Goal: Task Accomplishment & Management: Use online tool/utility

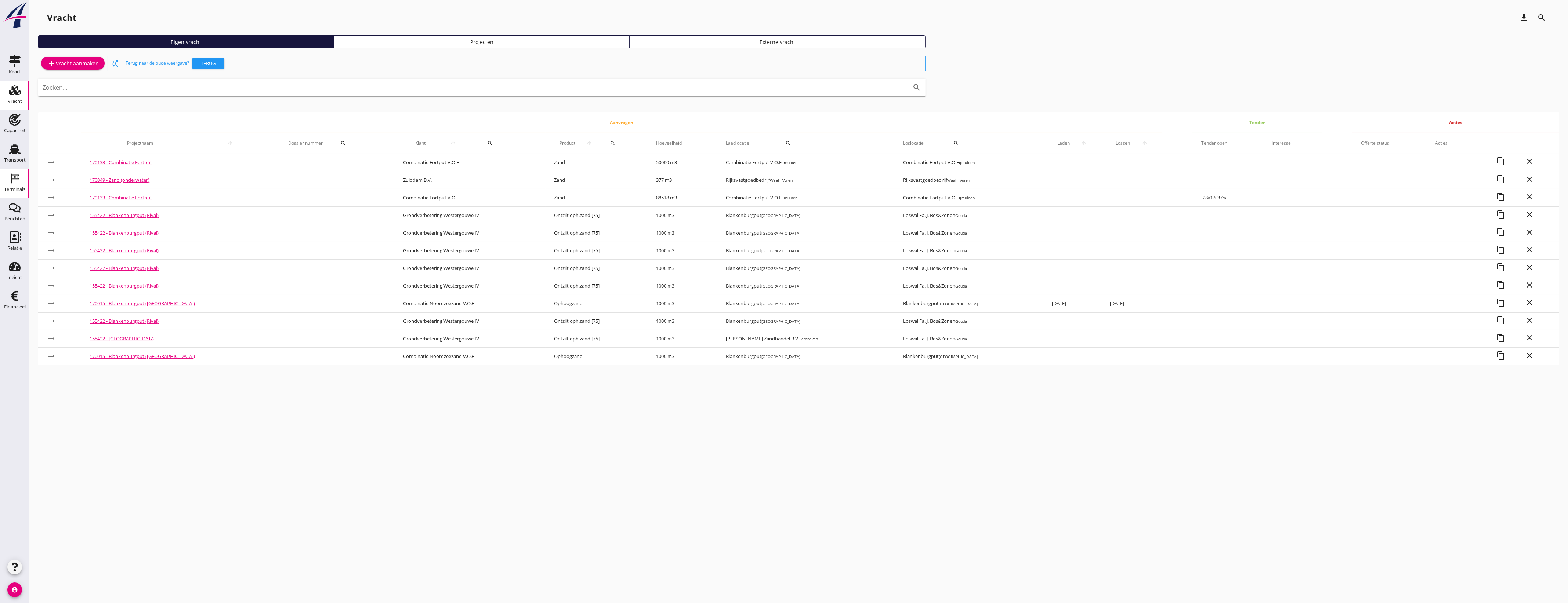
click at [15, 188] on div "Terminals" at bounding box center [15, 189] width 21 height 5
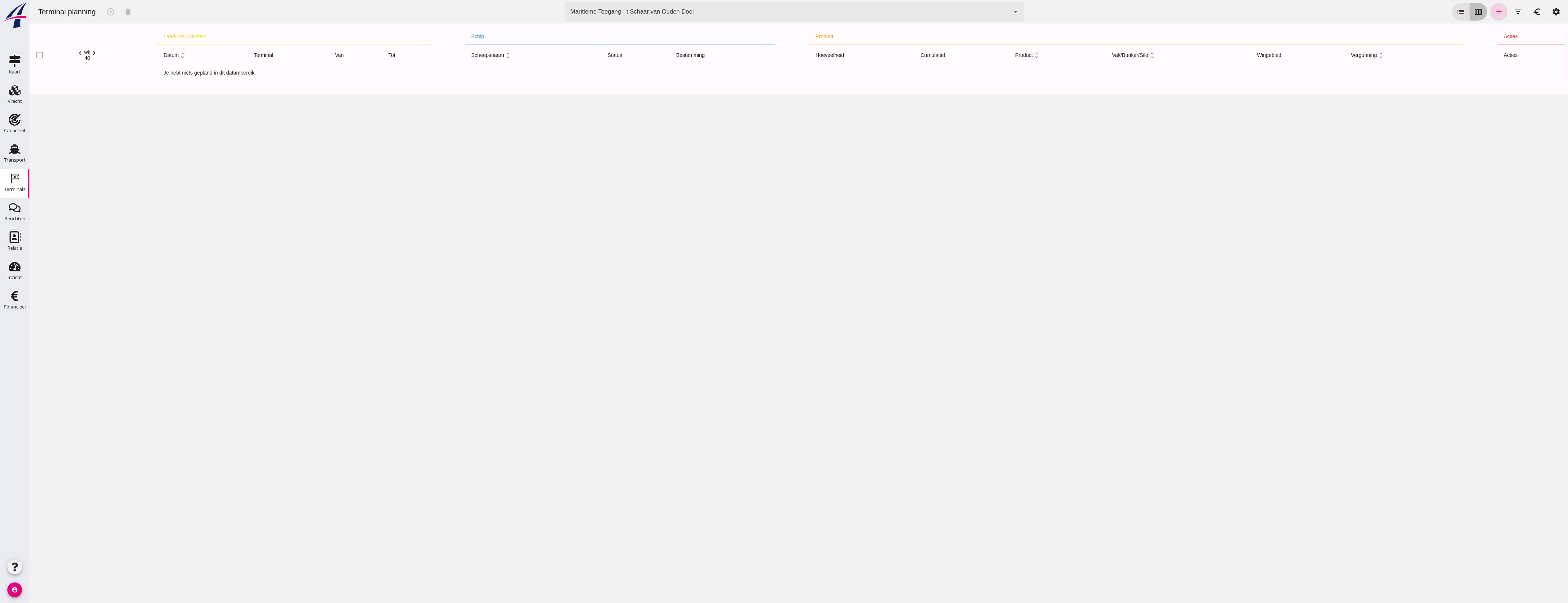
click at [1472, 17] on button "calendar_view_week" at bounding box center [1478, 12] width 18 height 18
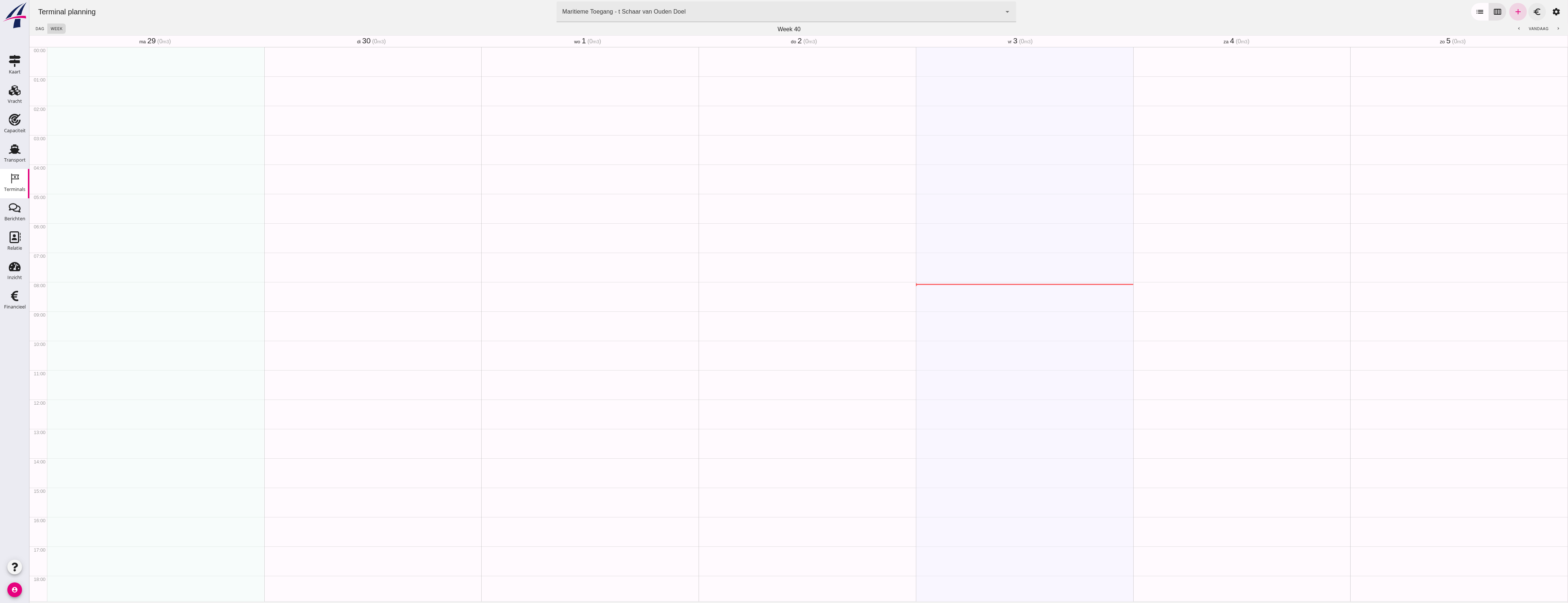
scroll to position [150, 0]
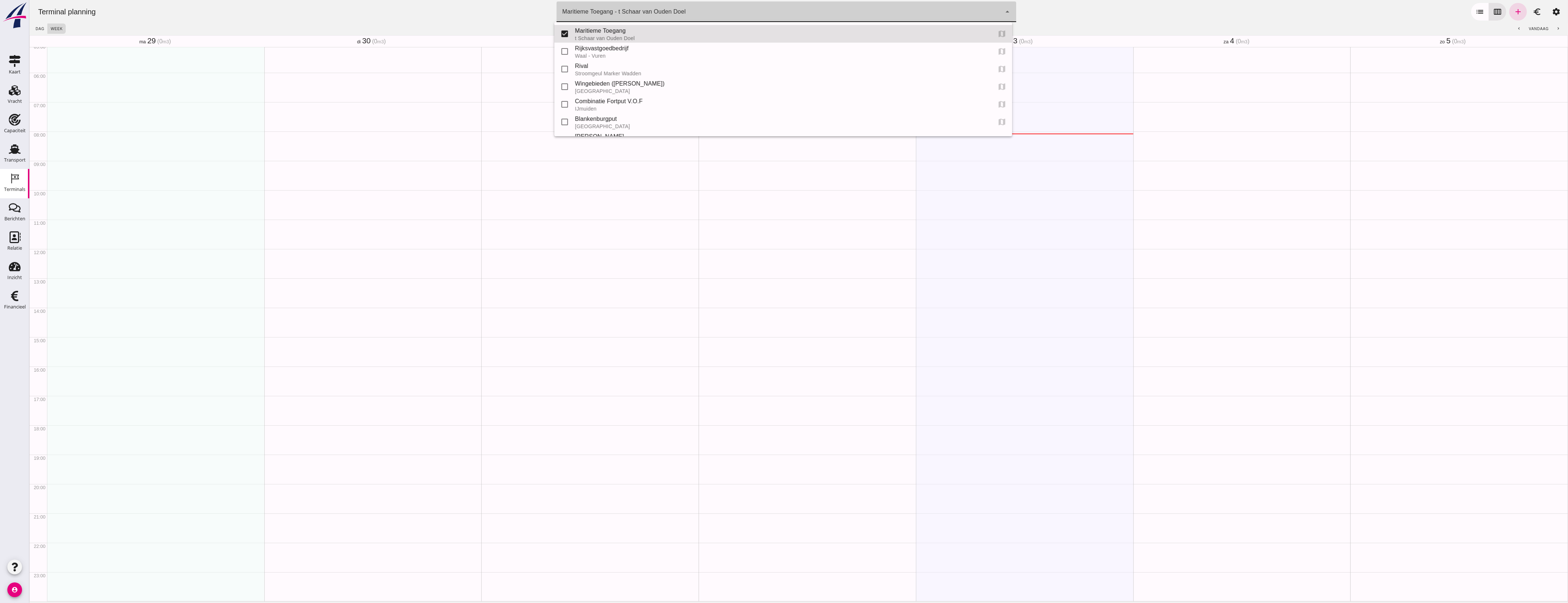
click at [691, 13] on div "Maritieme Toegang - t Schaar van Ouden Doel 453b08e2-5afb-49e8-a076-b9bc6000f457" at bounding box center [779, 12] width 446 height 21
click at [603, 126] on div "[GEOGRAPHIC_DATA]" at bounding box center [780, 127] width 411 height 6
type input "e6c78bfd-e3f1-4bb9-b01e-b37ce3668b52"
checkbox input "false"
checkbox input "true"
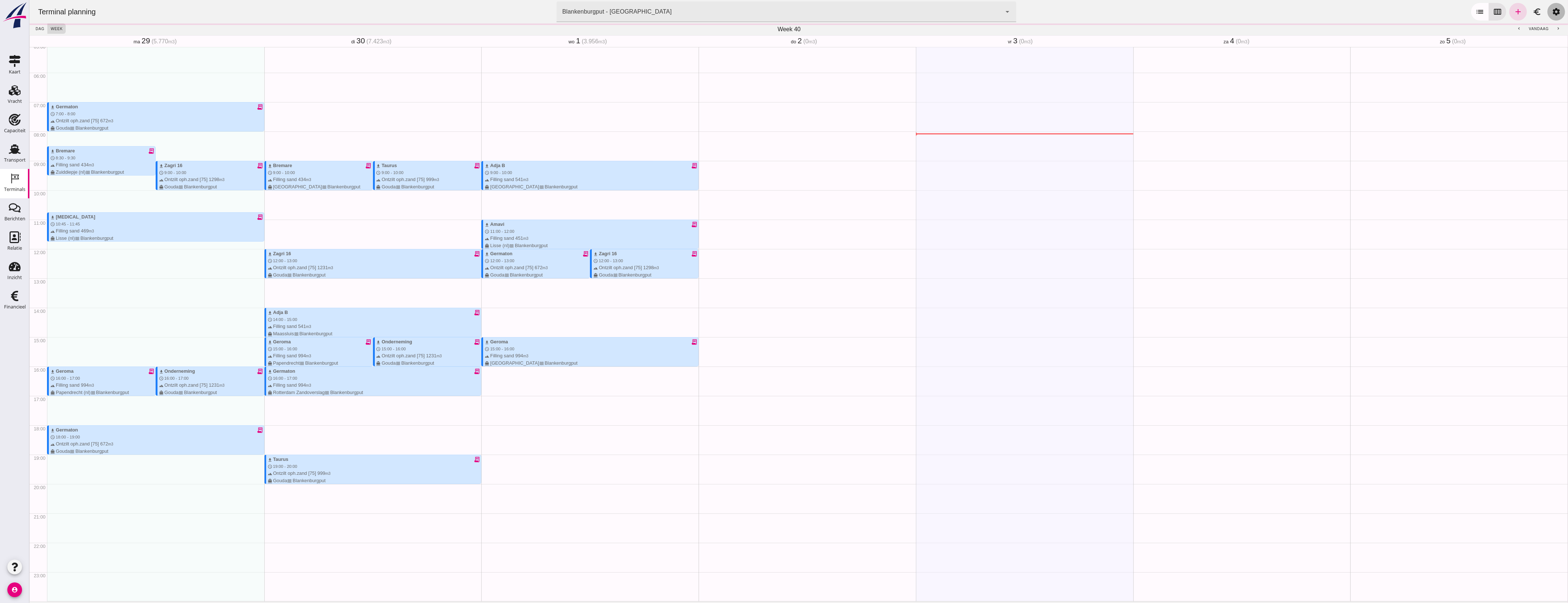
click at [1552, 16] on icon "settings" at bounding box center [1556, 12] width 9 height 9
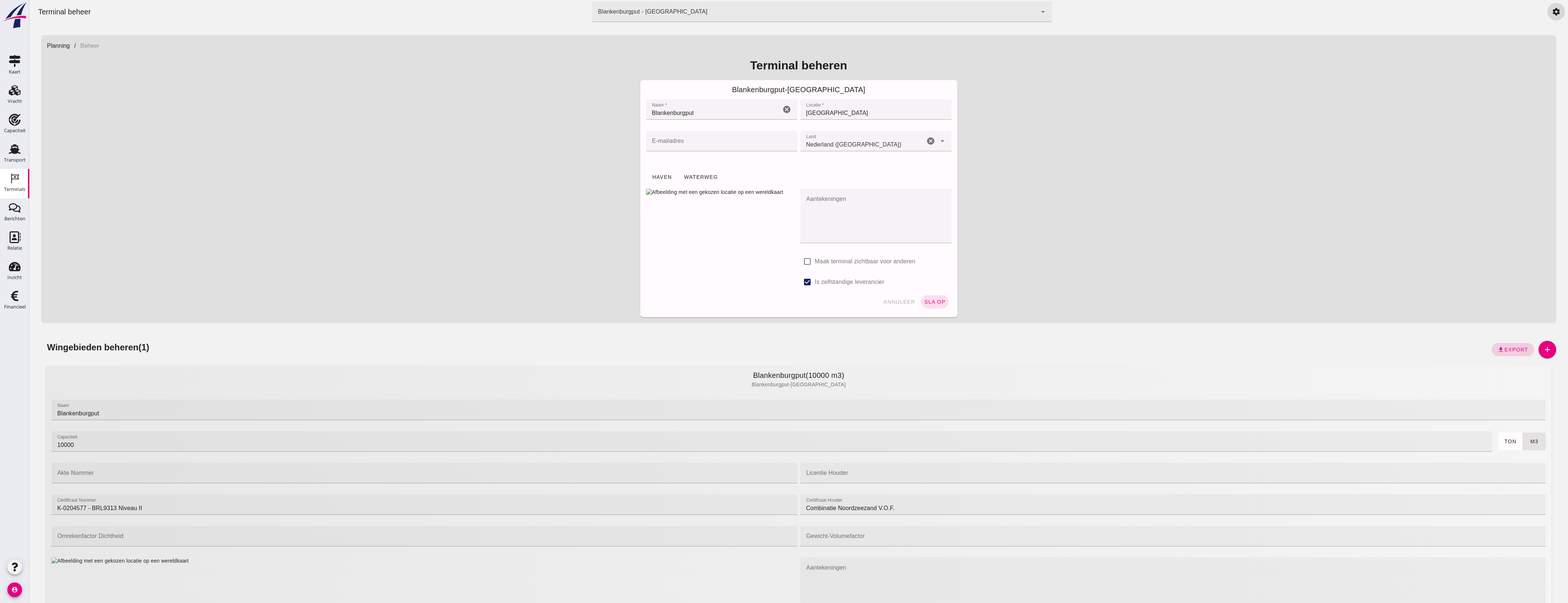
click at [1504, 351] on span "Export" at bounding box center [1516, 350] width 24 height 6
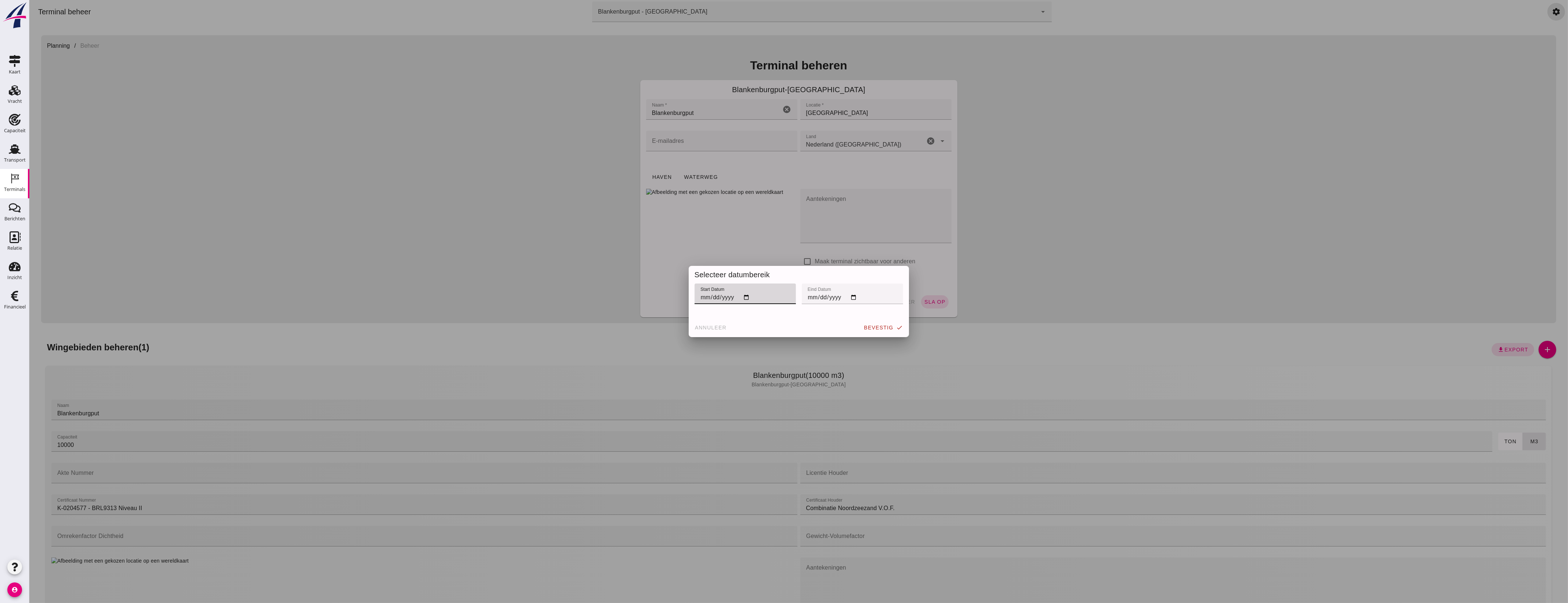
click at [742, 297] on input "start datum" at bounding box center [745, 294] width 101 height 21
type input "[DATE]"
click at [848, 298] on input "eind datum" at bounding box center [852, 294] width 101 height 21
type input "[DATE]"
click at [880, 330] on span "bevestig" at bounding box center [878, 328] width 30 height 6
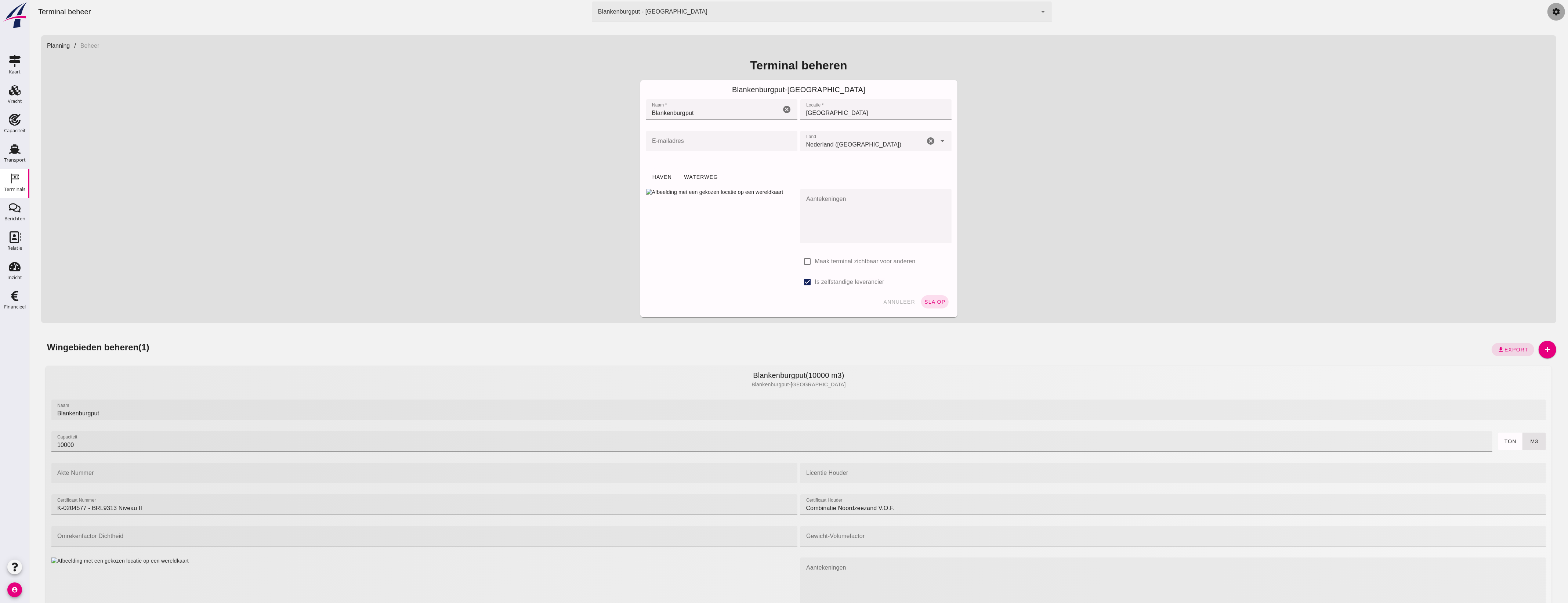
click at [1547, 13] on link "settings" at bounding box center [1556, 12] width 18 height 18
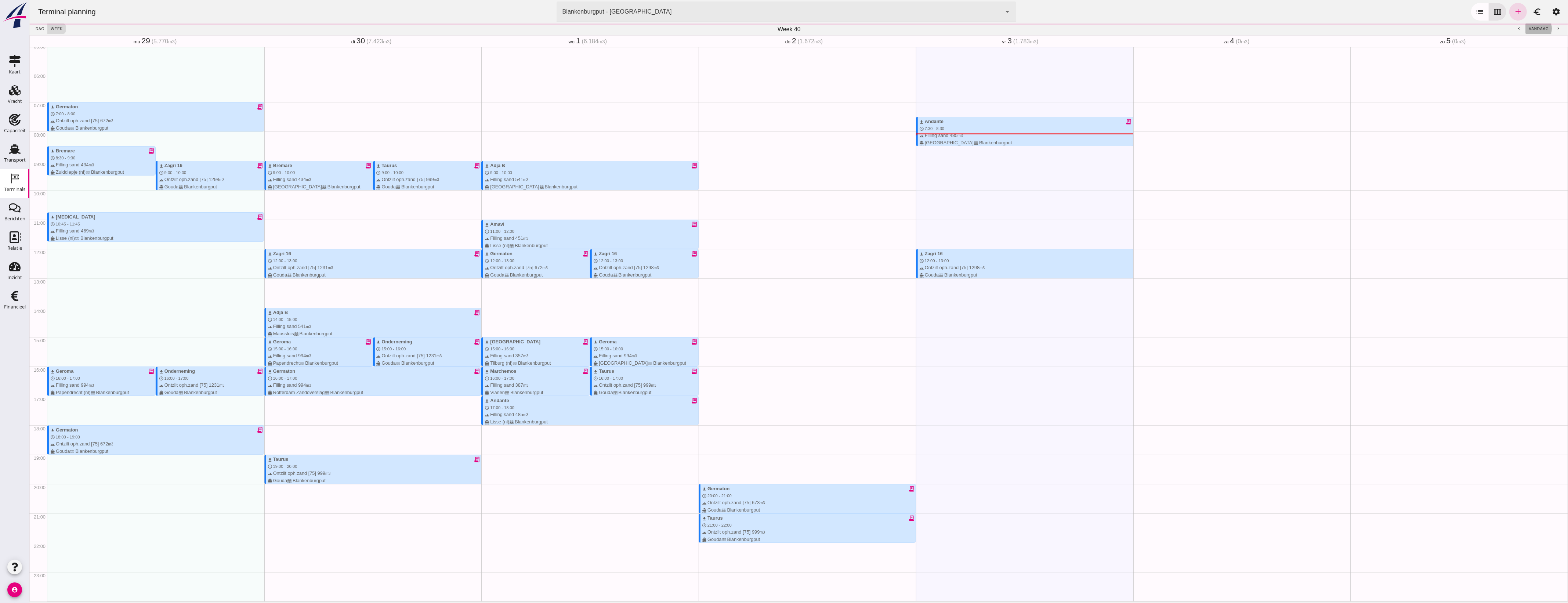
click at [1532, 27] on span "vandaag" at bounding box center [1538, 29] width 20 height 4
